Goal: Task Accomplishment & Management: Use online tool/utility

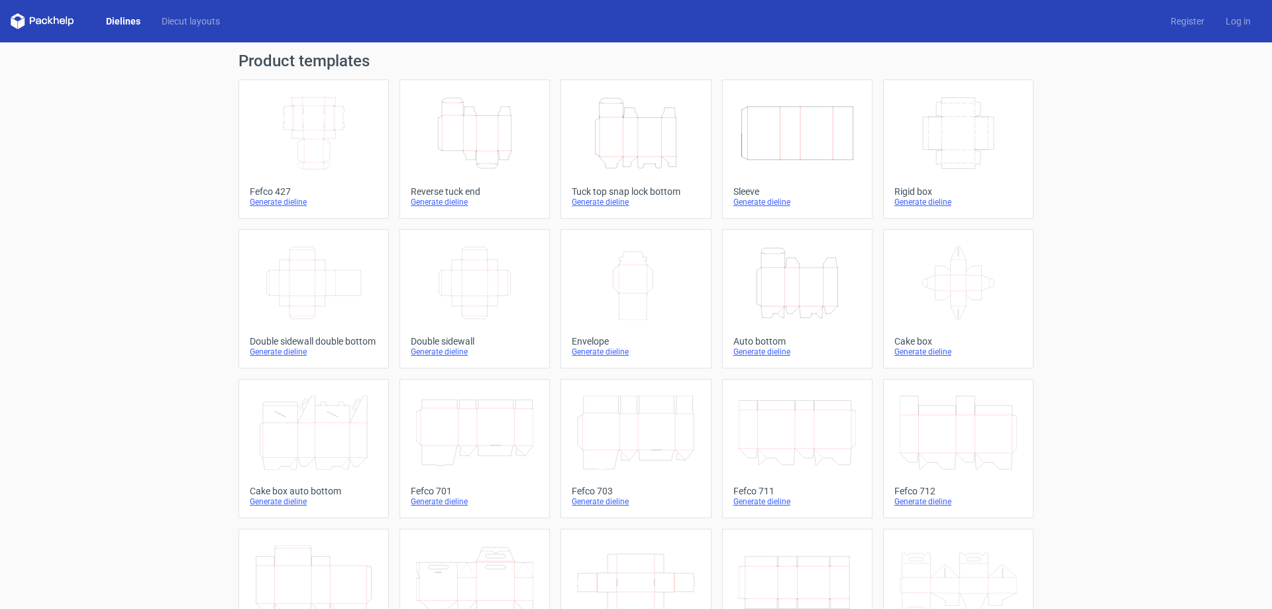
click at [627, 142] on icon "Height Depth Width" at bounding box center [635, 133] width 117 height 74
click at [635, 146] on icon "Height Depth Width" at bounding box center [635, 133] width 117 height 74
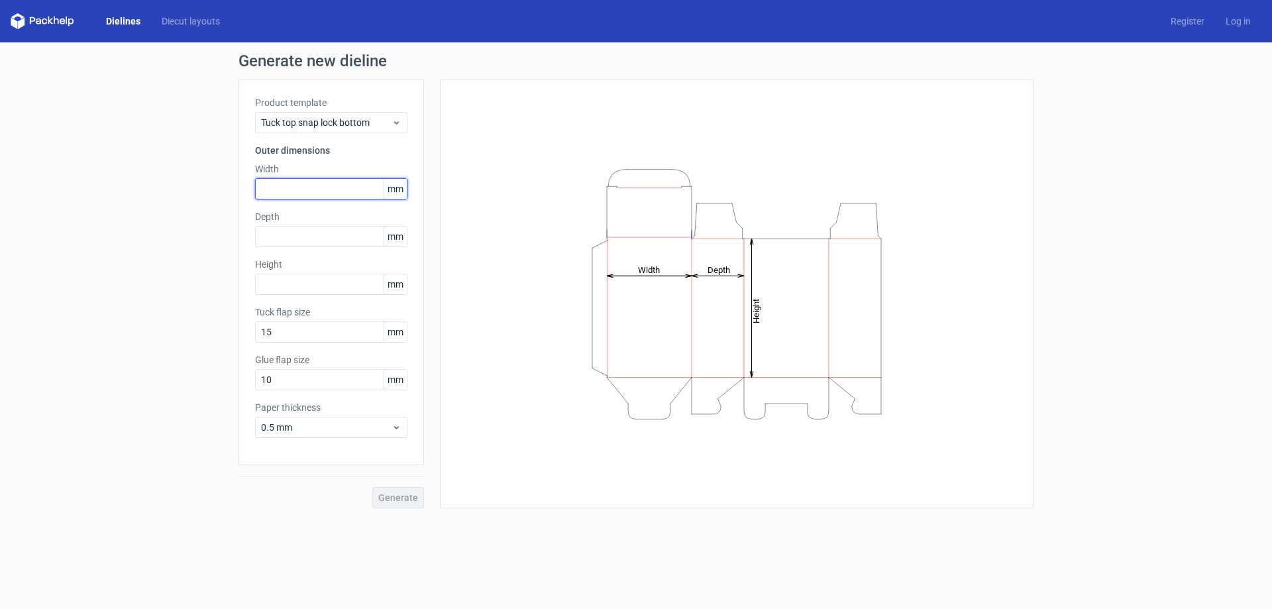
click at [289, 184] on input "text" at bounding box center [331, 188] width 152 height 21
type input "110"
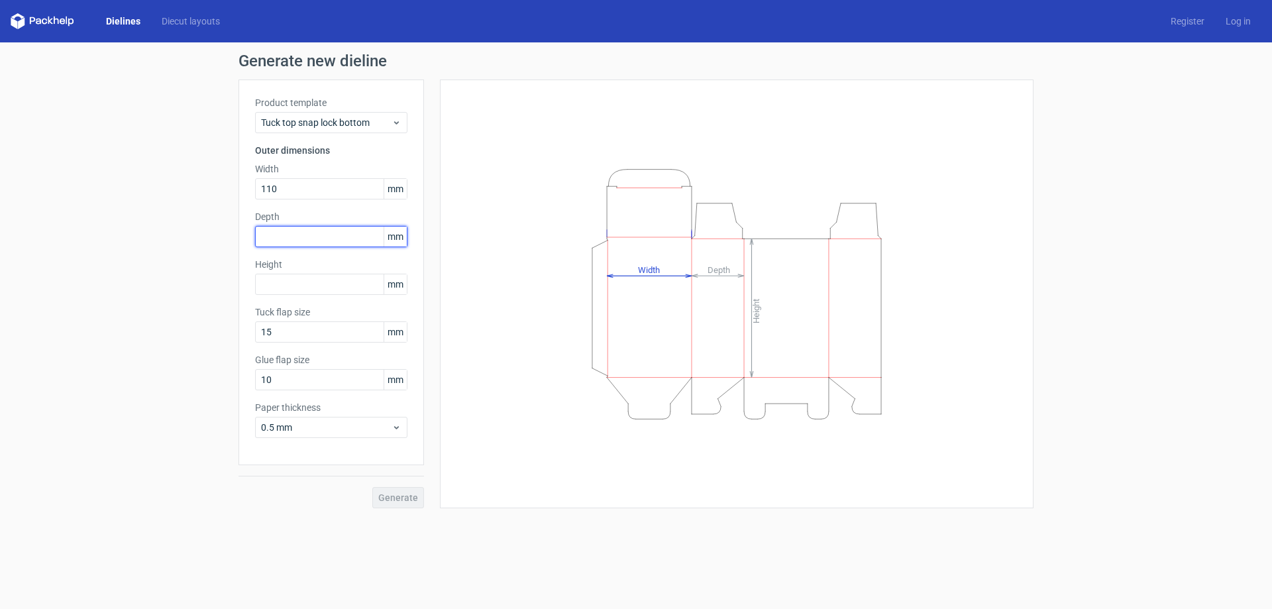
click at [290, 237] on input "text" at bounding box center [331, 236] width 152 height 21
type input "110"
click at [290, 287] on input "text" at bounding box center [331, 284] width 152 height 21
drag, startPoint x: 292, startPoint y: 185, endPoint x: 242, endPoint y: 187, distance: 49.7
click at [242, 187] on div "Product template Tuck top snap lock bottom Outer dimensions Width 110 mm Depth …" at bounding box center [330, 272] width 185 height 386
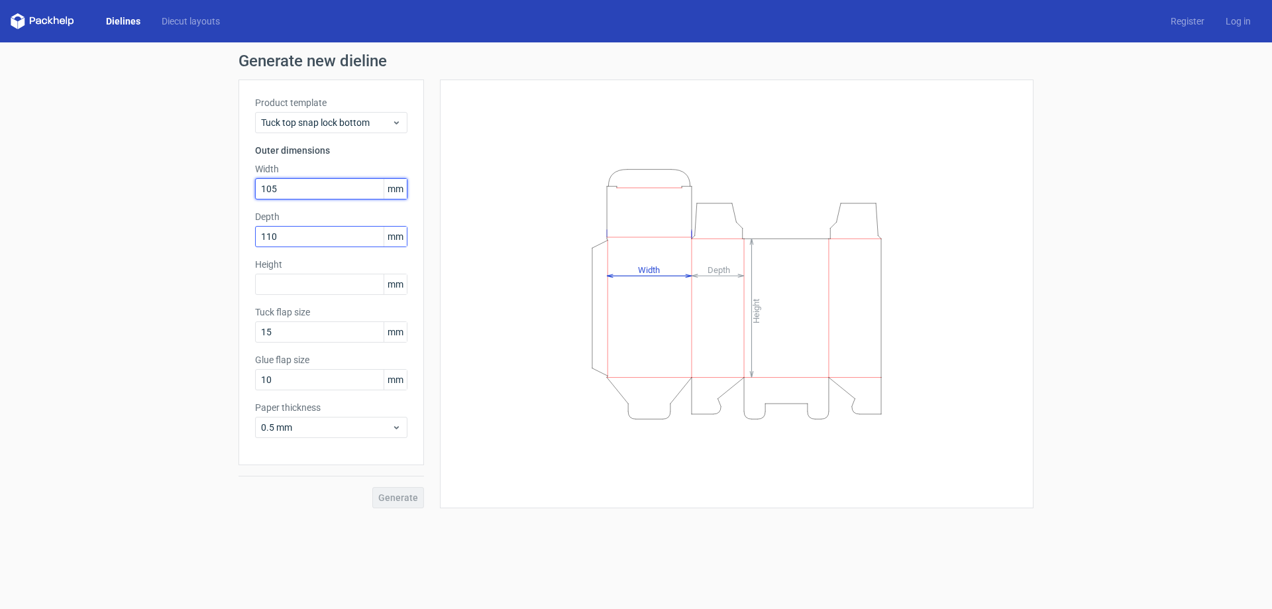
type input "105"
drag, startPoint x: 299, startPoint y: 233, endPoint x: 198, endPoint y: 228, distance: 100.8
click at [198, 228] on div "Generate new dieline Product template Tuck top snap lock bottom Outer dimension…" at bounding box center [636, 280] width 1272 height 476
type input "105"
click at [284, 290] on input "text" at bounding box center [331, 284] width 152 height 21
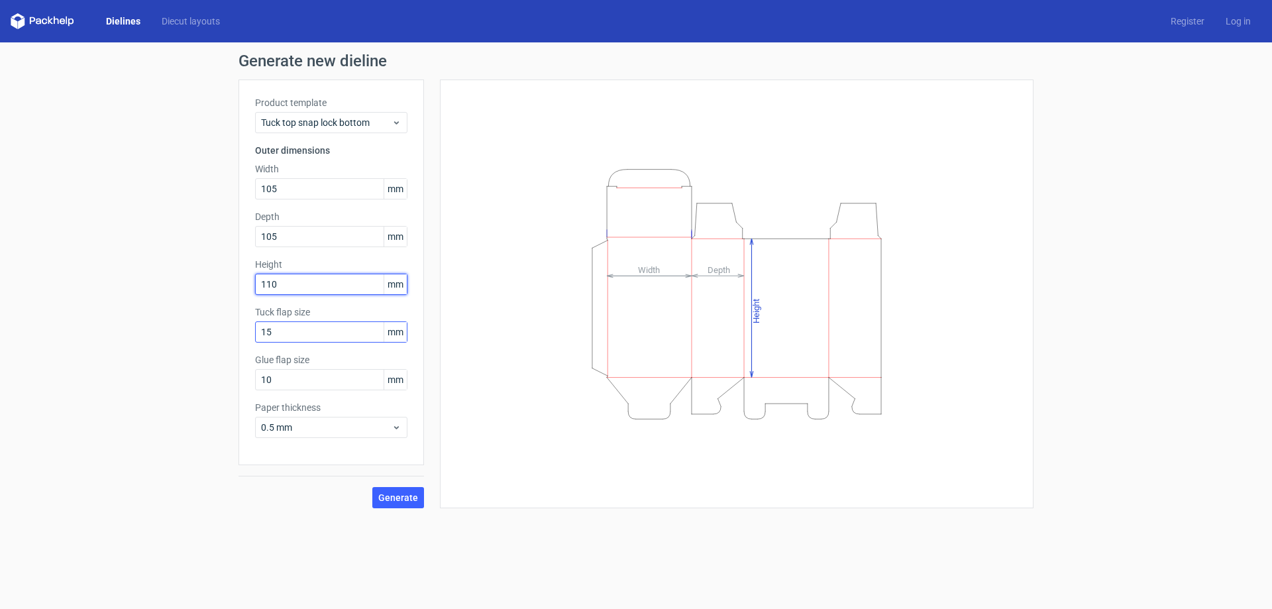
type input "110"
click at [297, 329] on input "15" at bounding box center [331, 331] width 152 height 21
drag, startPoint x: 319, startPoint y: 331, endPoint x: 173, endPoint y: 337, distance: 145.8
click at [173, 337] on div "Generate new dieline Product template Tuck top snap lock bottom Outer dimension…" at bounding box center [636, 280] width 1272 height 476
type input "10"
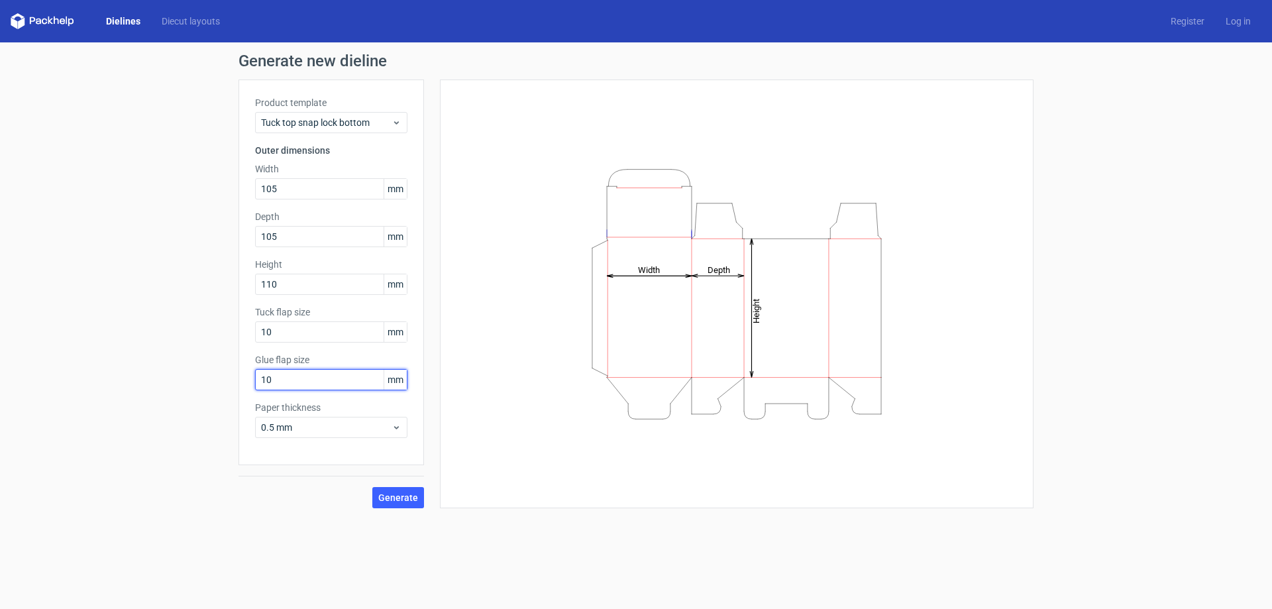
click at [285, 381] on input "10" at bounding box center [331, 379] width 152 height 21
click at [291, 333] on input "10" at bounding box center [331, 331] width 152 height 21
click at [287, 377] on input "10" at bounding box center [331, 379] width 152 height 21
drag, startPoint x: 297, startPoint y: 377, endPoint x: 187, endPoint y: 388, distance: 110.5
click at [187, 388] on div "Generate new dieline Product template Tuck top snap lock bottom Outer dimension…" at bounding box center [636, 280] width 1272 height 476
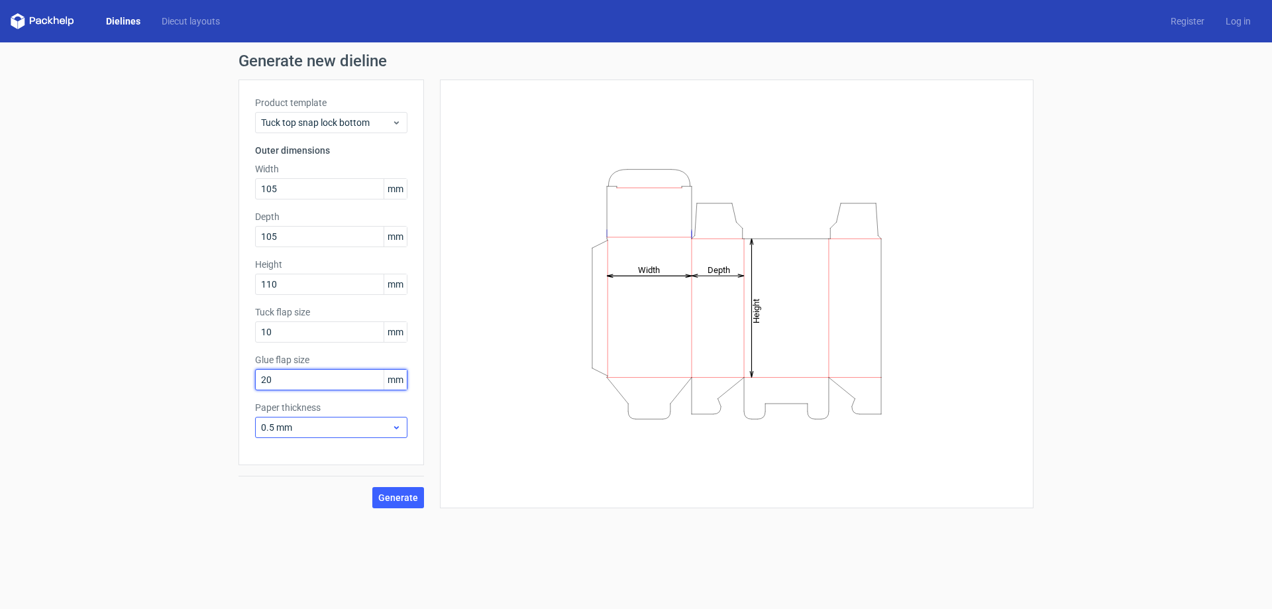
type input "20"
click at [311, 422] on span "0.5 mm" at bounding box center [326, 427] width 131 height 13
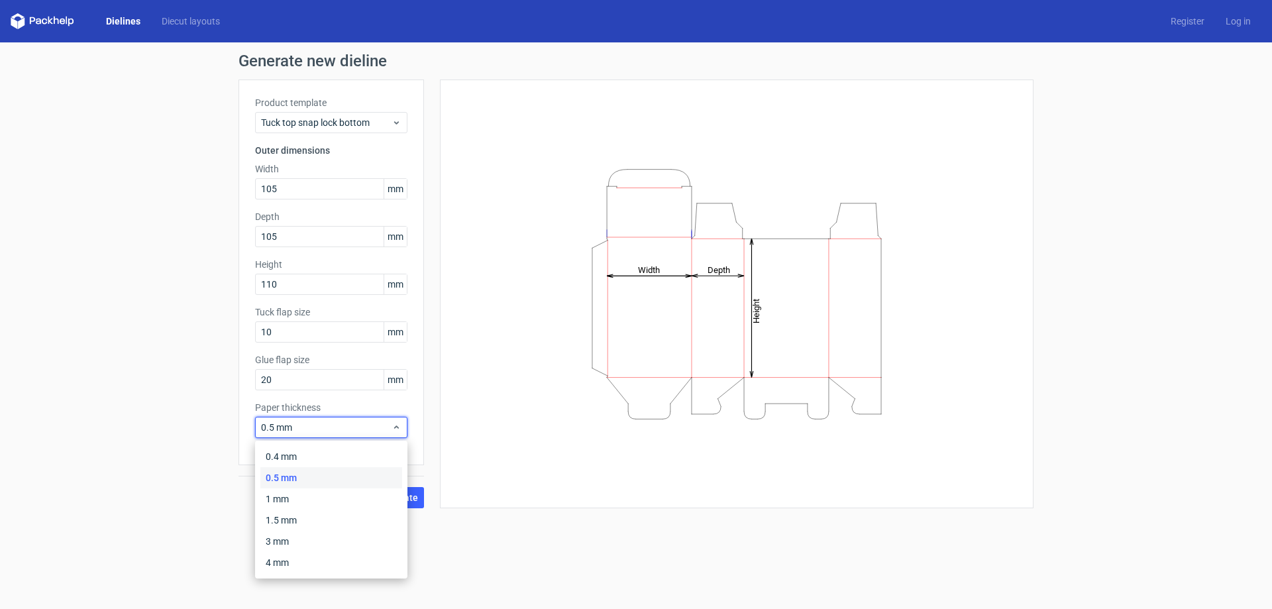
click at [291, 479] on div "0.5 mm" at bounding box center [331, 477] width 142 height 21
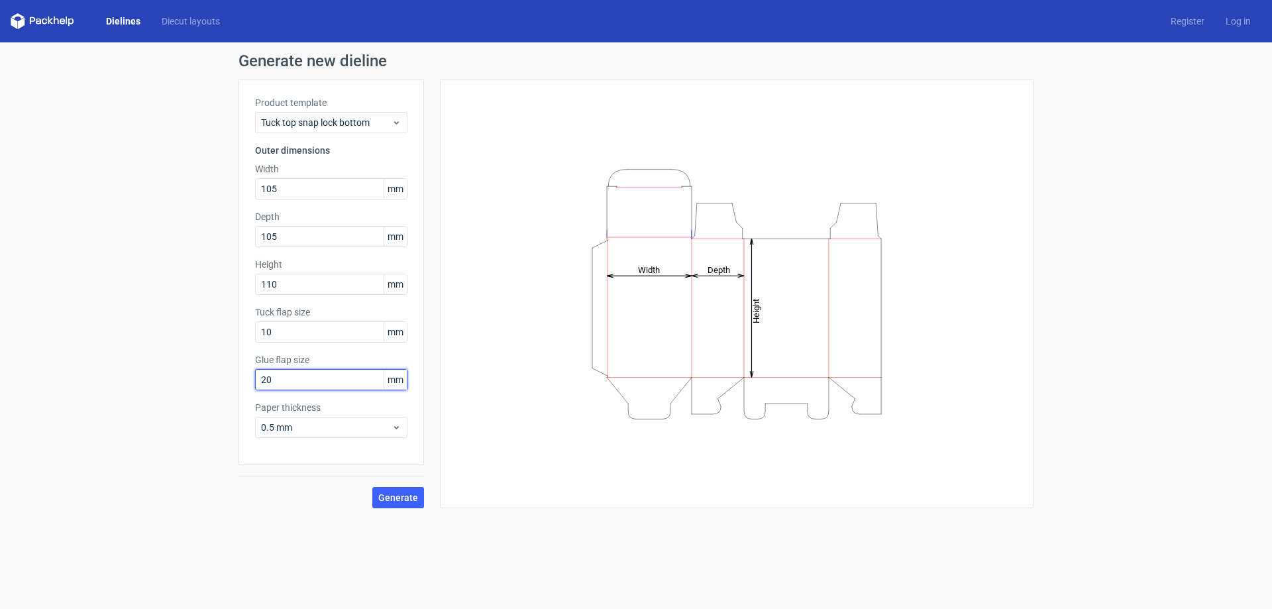
click at [301, 382] on input "20" at bounding box center [331, 379] width 152 height 21
click at [298, 327] on input "10" at bounding box center [331, 331] width 152 height 21
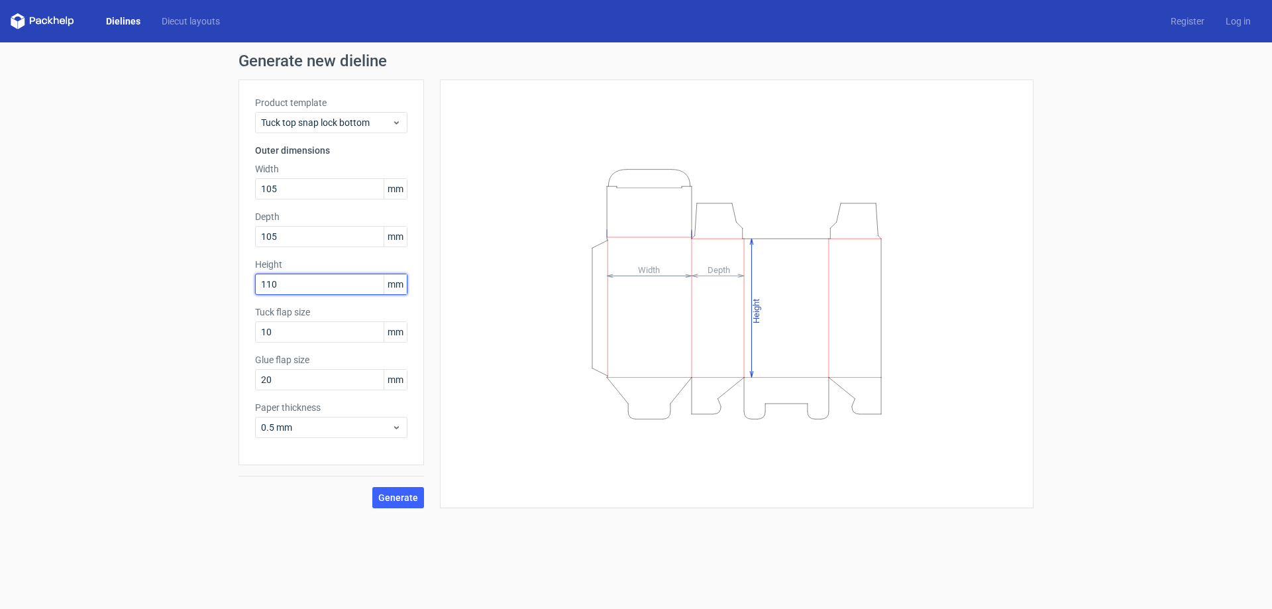
click at [309, 286] on input "110" at bounding box center [331, 284] width 152 height 21
click at [301, 241] on input "105" at bounding box center [331, 236] width 152 height 21
click at [313, 190] on input "105" at bounding box center [331, 188] width 152 height 21
click at [295, 333] on input "10" at bounding box center [331, 331] width 152 height 21
click at [301, 379] on input "20" at bounding box center [331, 379] width 152 height 21
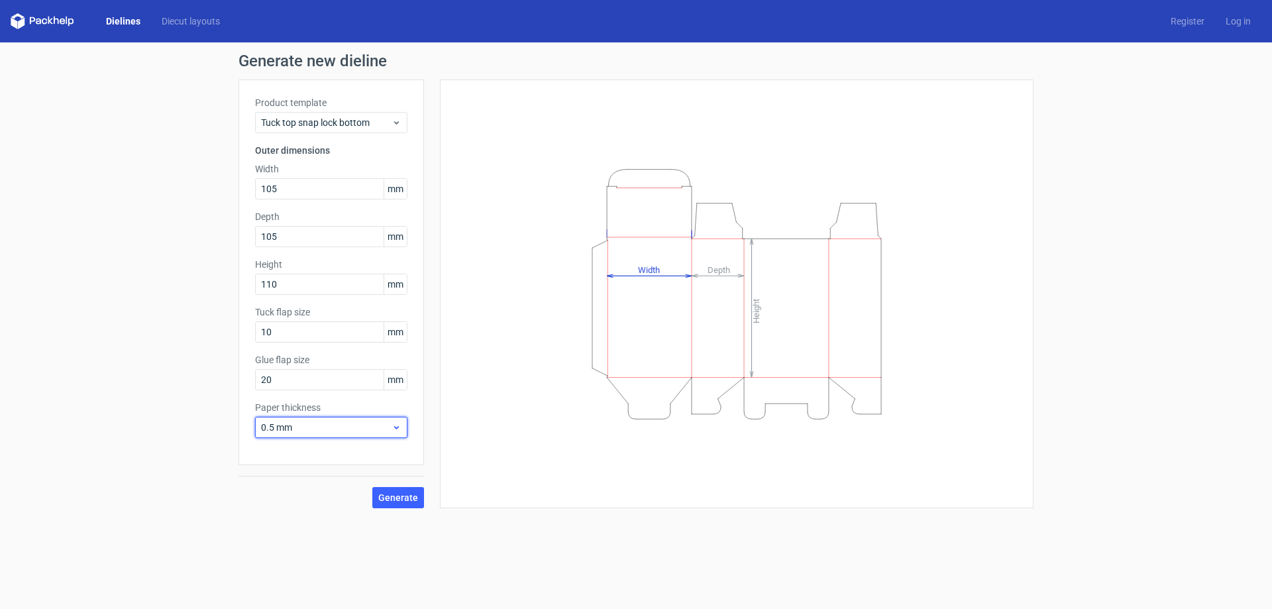
click at [319, 426] on span "0.5 mm" at bounding box center [326, 427] width 131 height 13
click at [296, 473] on div "0.5 mm" at bounding box center [331, 477] width 142 height 21
click at [407, 496] on span "Generate" at bounding box center [398, 497] width 40 height 9
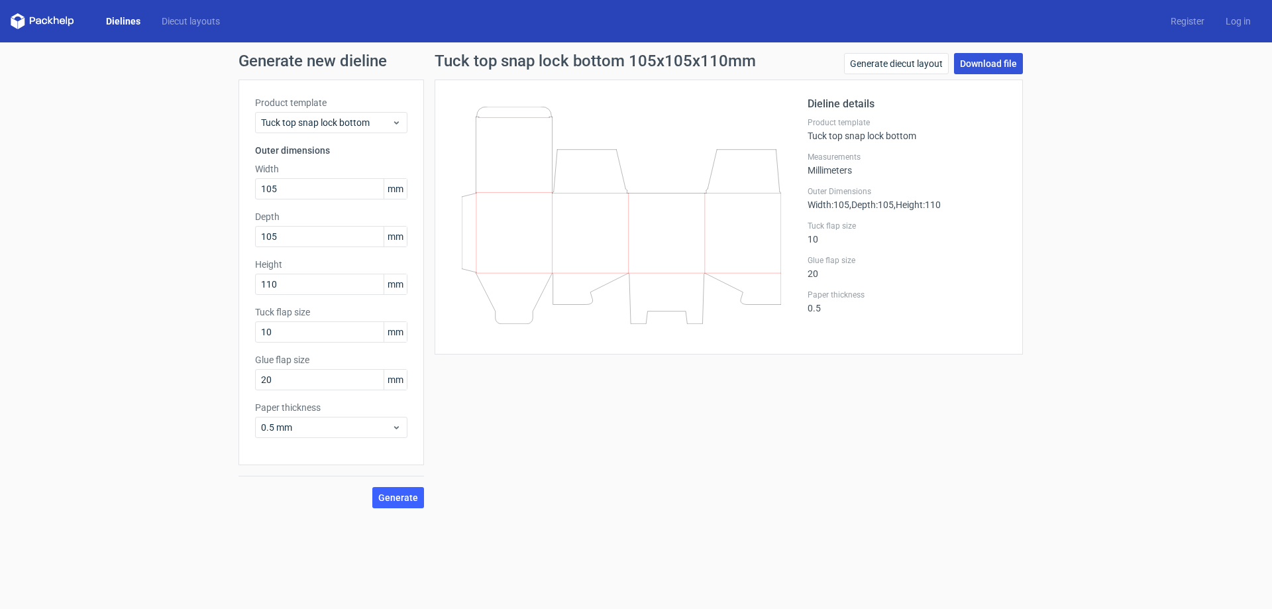
click at [996, 63] on link "Download file" at bounding box center [988, 63] width 69 height 21
drag, startPoint x: 1253, startPoint y: 76, endPoint x: 1243, endPoint y: 76, distance: 9.9
click at [1253, 76] on div "Generate new dieline Product template Tuck top snap lock bottom Outer dimension…" at bounding box center [636, 280] width 1272 height 476
